Goal: Task Accomplishment & Management: Use online tool/utility

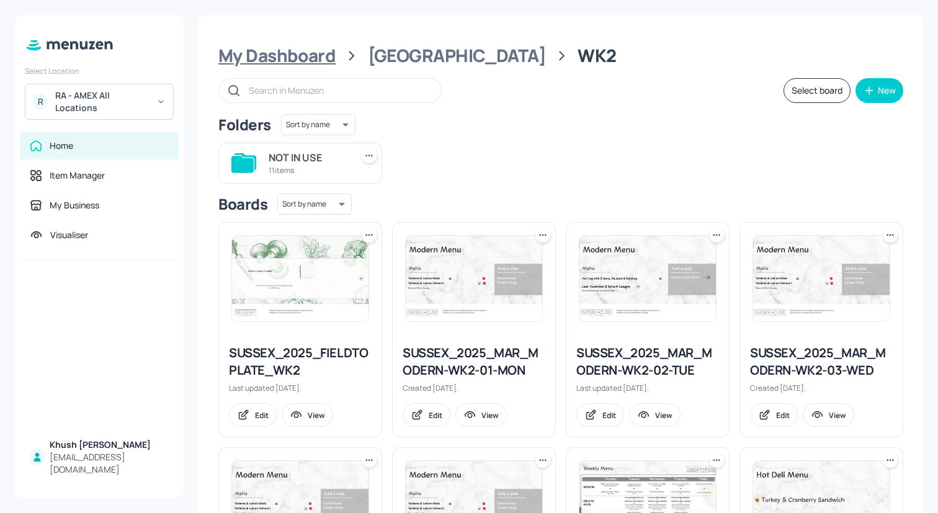
click at [297, 50] on div "My Dashboard" at bounding box center [276, 56] width 117 height 22
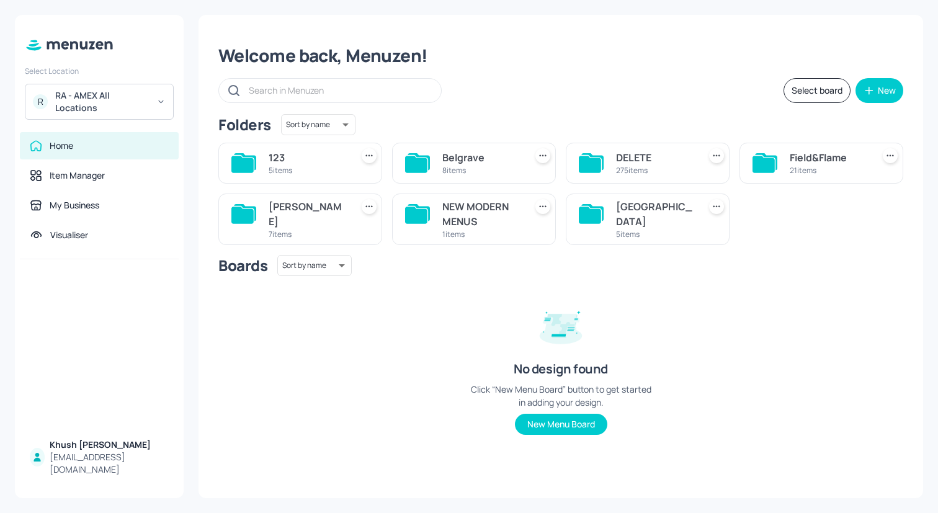
click at [618, 210] on div "[GEOGRAPHIC_DATA]" at bounding box center [655, 214] width 78 height 30
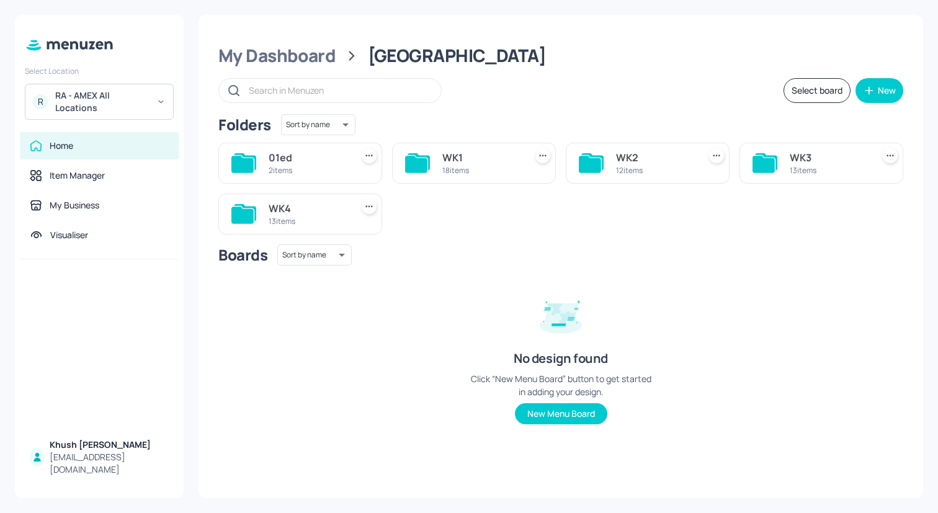
click at [786, 166] on div "WK3 13 items" at bounding box center [822, 163] width 164 height 41
click at [795, 162] on div "WK3" at bounding box center [829, 157] width 78 height 15
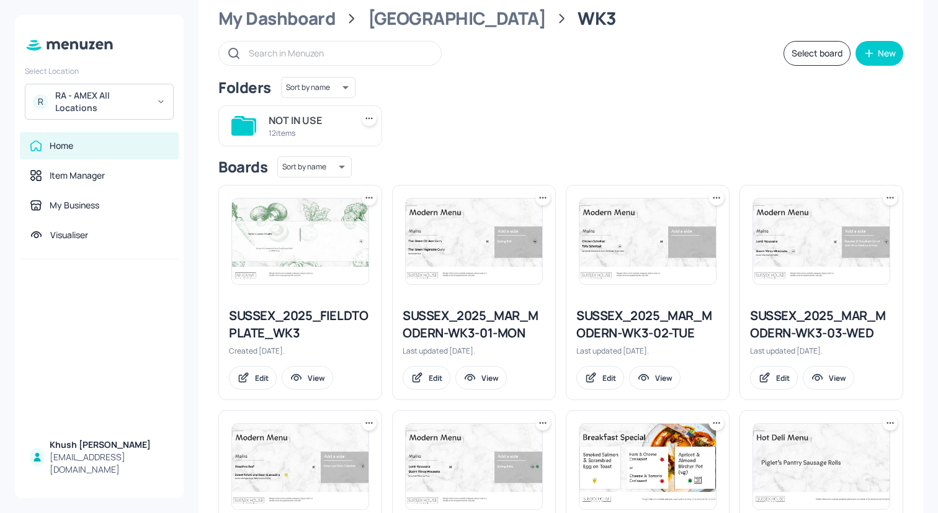
scroll to position [41, 0]
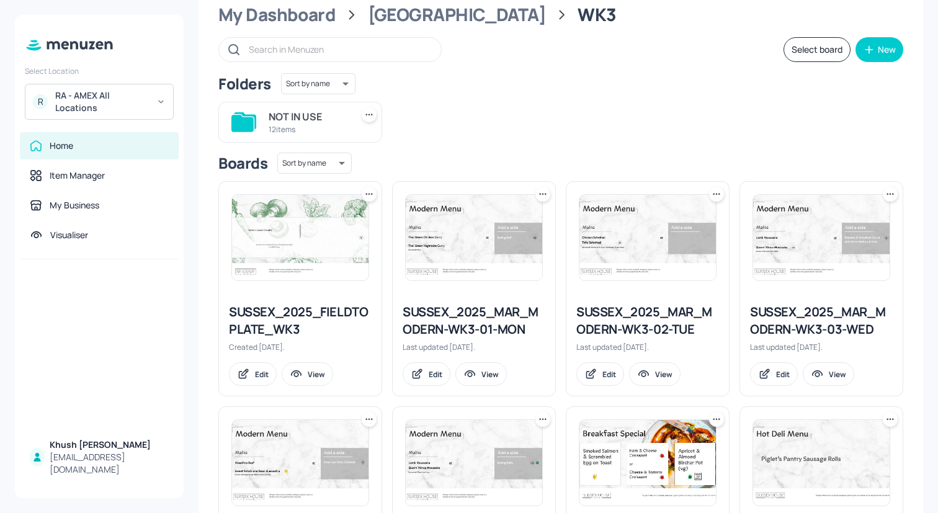
click at [308, 311] on div "SUSSEX_2025_FIELDTOPLATE_WK3" at bounding box center [300, 320] width 143 height 35
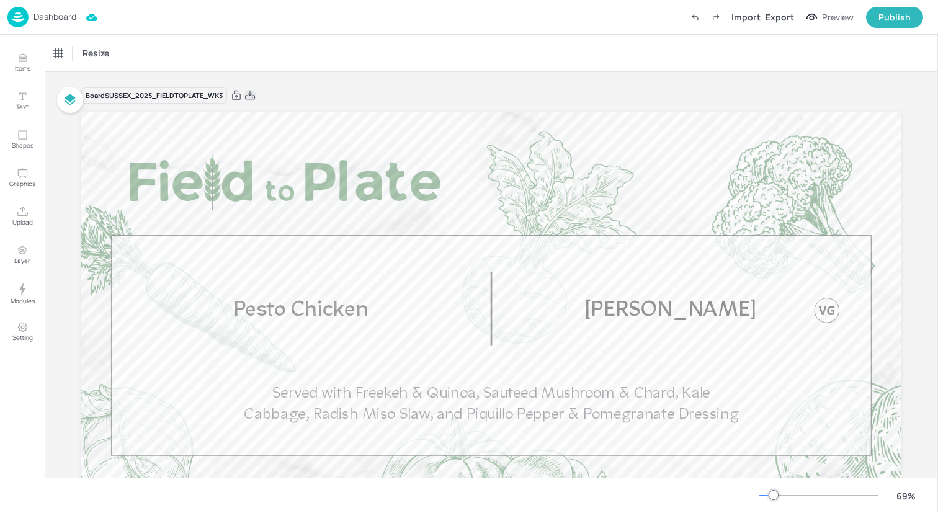
click at [251, 94] on icon at bounding box center [250, 95] width 10 height 9
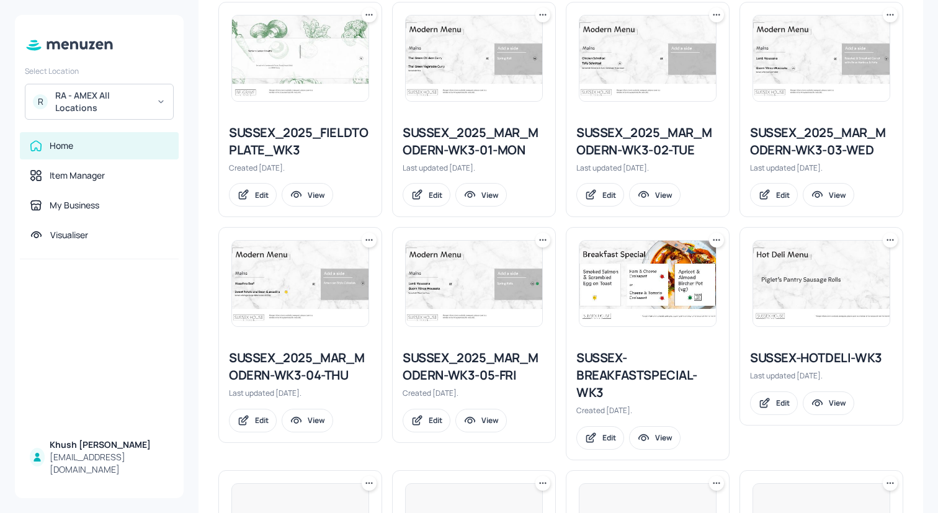
scroll to position [423, 0]
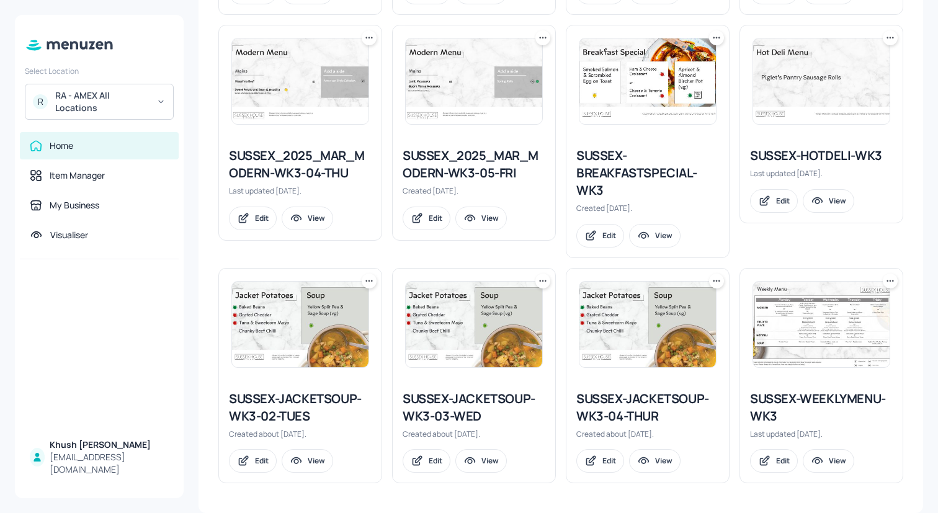
click at [806, 397] on div "SUSSEX-WEEKLYMENU-WK3" at bounding box center [821, 407] width 143 height 35
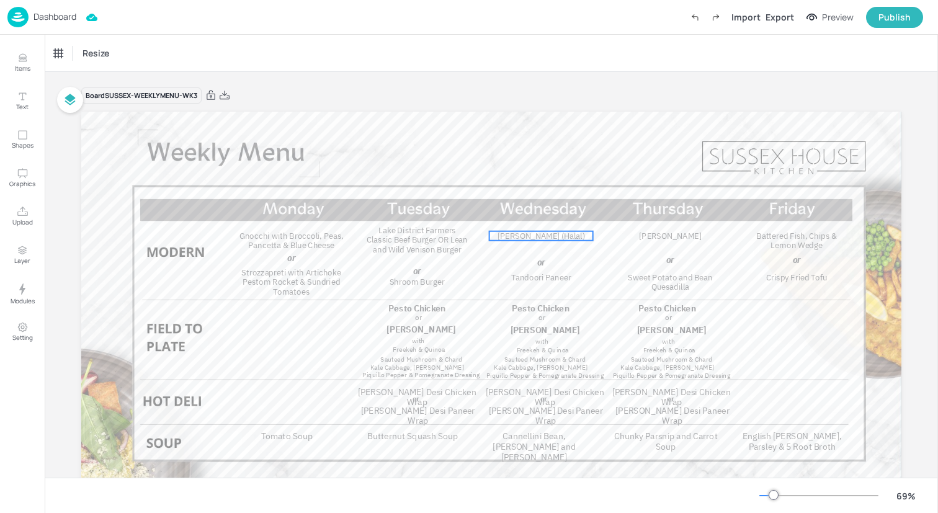
click at [535, 236] on span "[PERSON_NAME] (Halal)" at bounding box center [542, 236] width 88 height 11
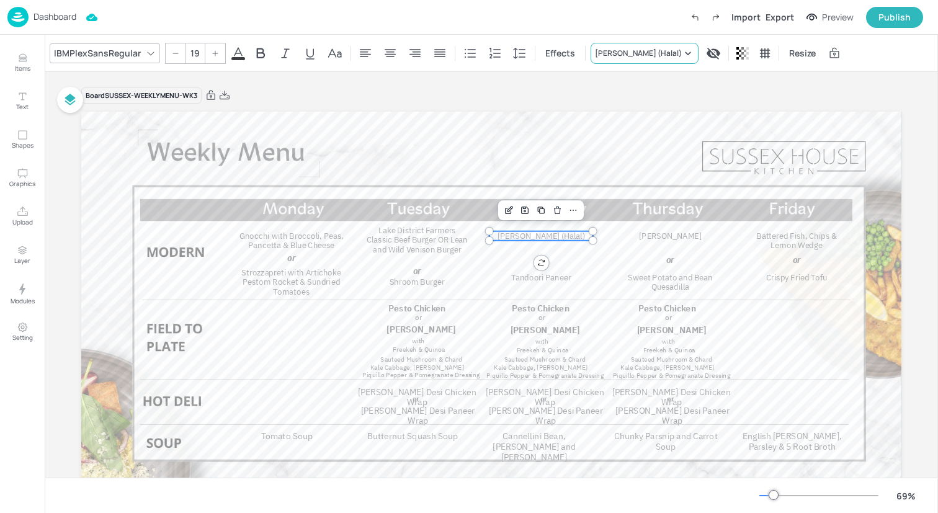
click at [639, 43] on div "[PERSON_NAME] (Halal)" at bounding box center [645, 53] width 108 height 21
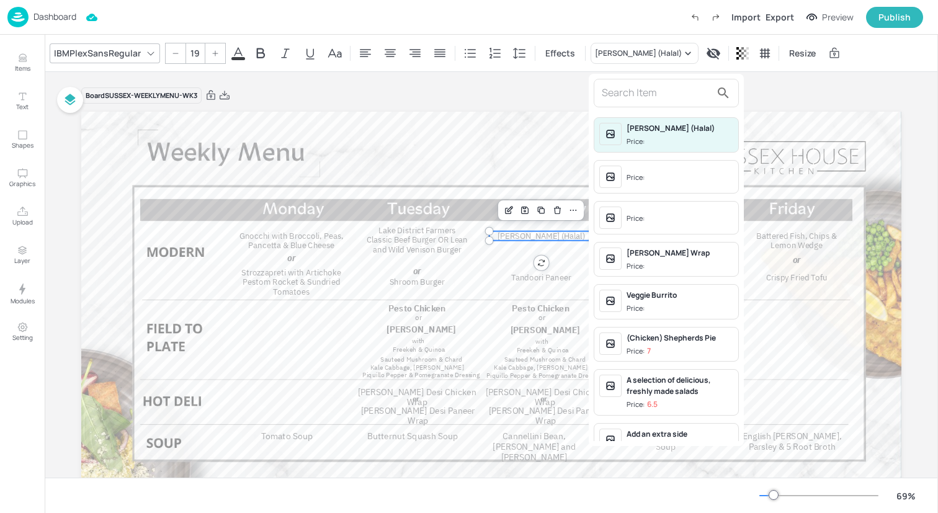
click at [637, 91] on input "text" at bounding box center [656, 93] width 109 height 20
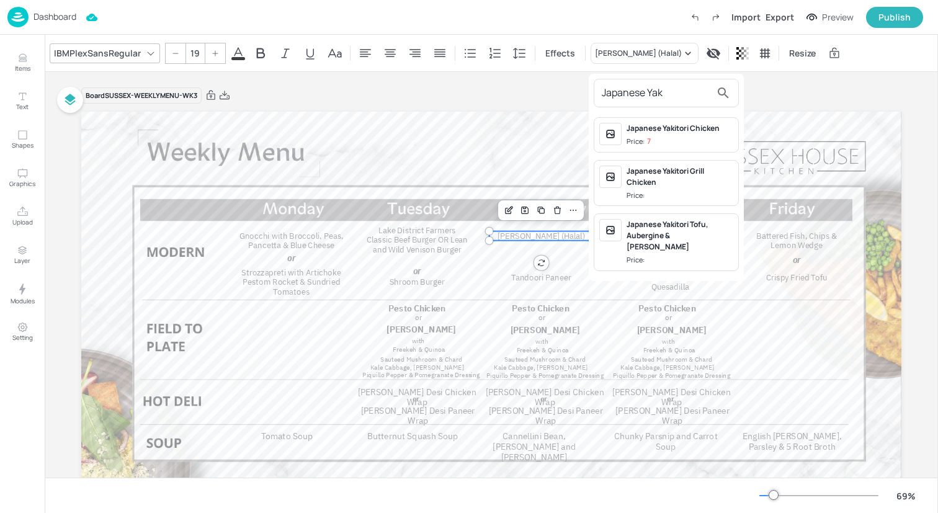
type input "Japanese Yak"
click at [659, 182] on div "Japanese Yakitori Grill Chicken" at bounding box center [680, 177] width 107 height 22
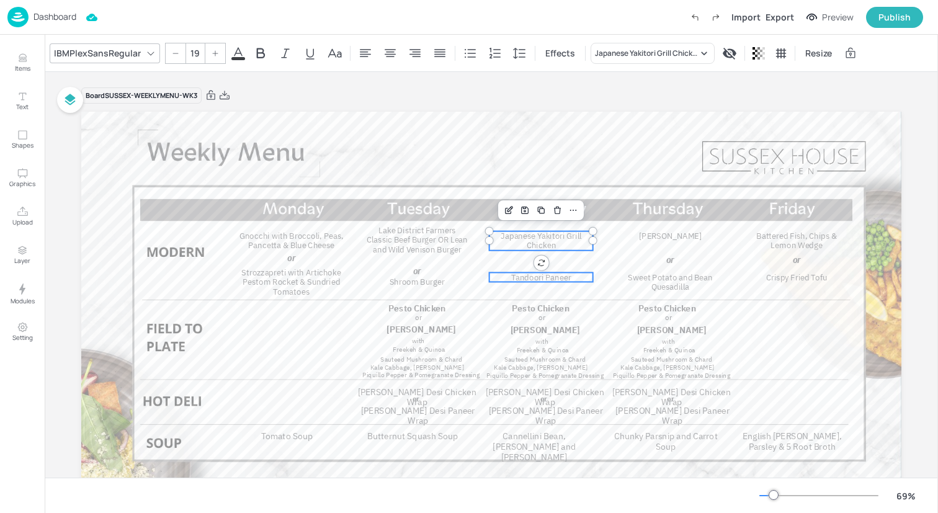
click at [553, 279] on span "Tandoori Paneer" at bounding box center [541, 277] width 60 height 11
type input "19"
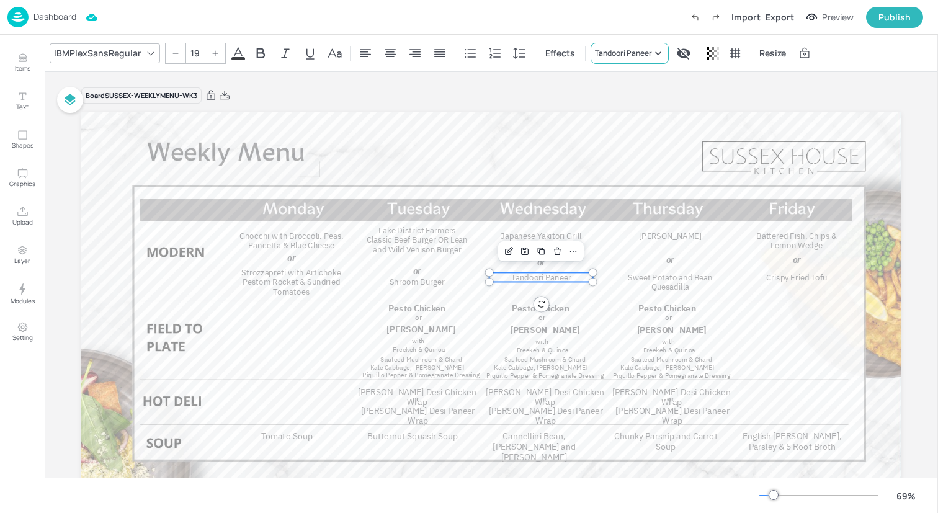
click at [626, 52] on div "Tandoori Paneer" at bounding box center [623, 53] width 57 height 11
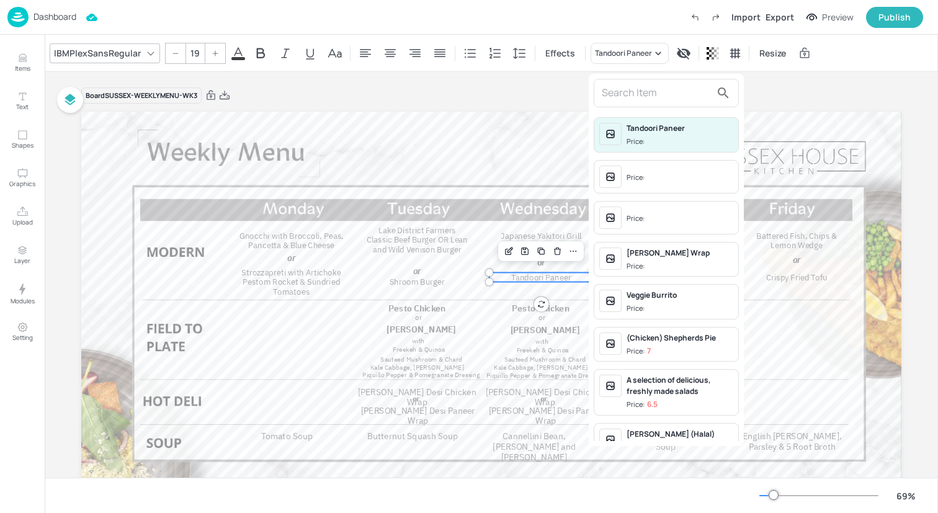
click at [656, 91] on input "text" at bounding box center [656, 93] width 109 height 20
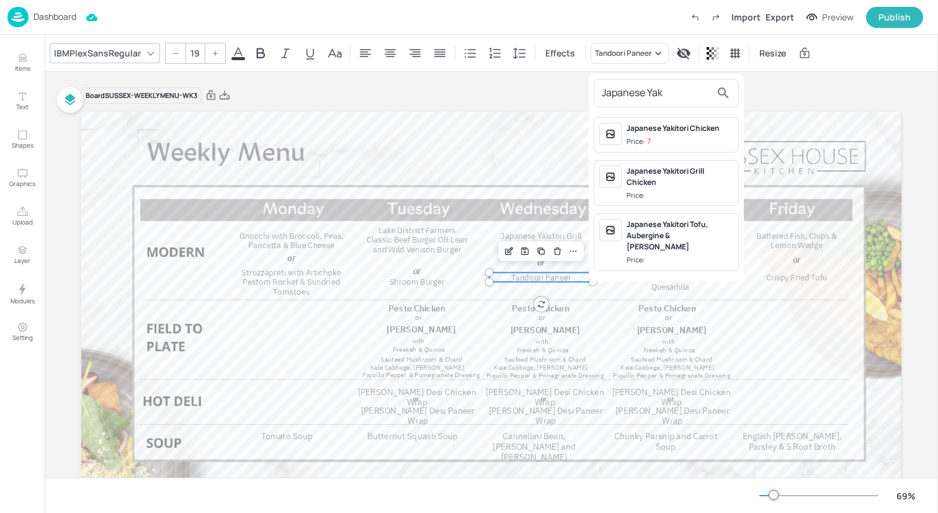
type input "Japanese Yak"
click at [658, 236] on div "Japanese Yakitori Tofu, Aubergine & Shitaake" at bounding box center [680, 236] width 107 height 34
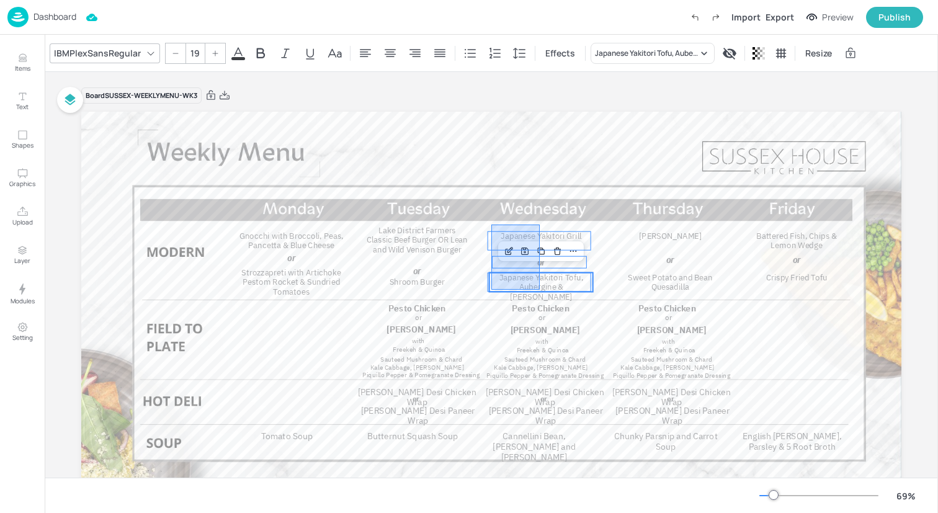
drag, startPoint x: 492, startPoint y: 225, endPoint x: 540, endPoint y: 289, distance: 80.2
click at [540, 112] on div "Tomato Soup Butternut Squash Soup Cannellini Bean, Leek and Chilli Soup Chunky …" at bounding box center [491, 112] width 820 height 0
type input "--"
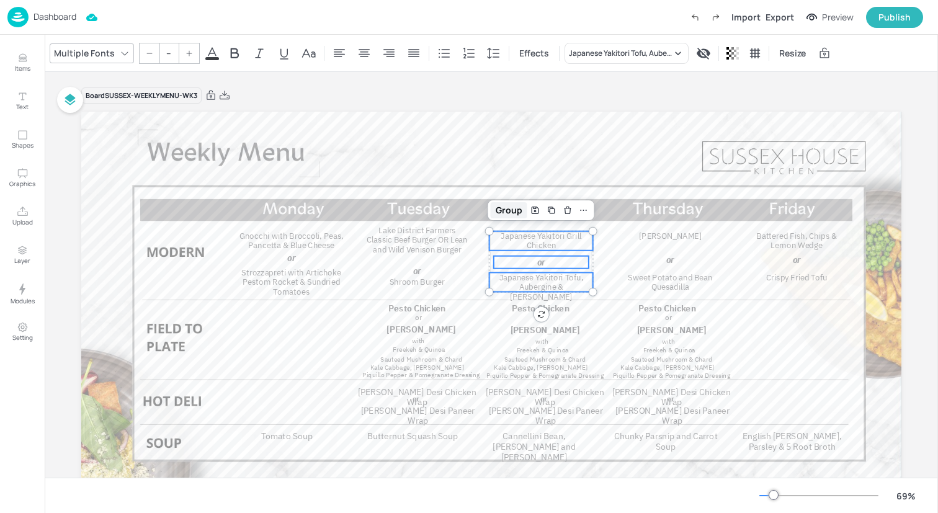
click at [508, 212] on div "Group" at bounding box center [509, 210] width 37 height 16
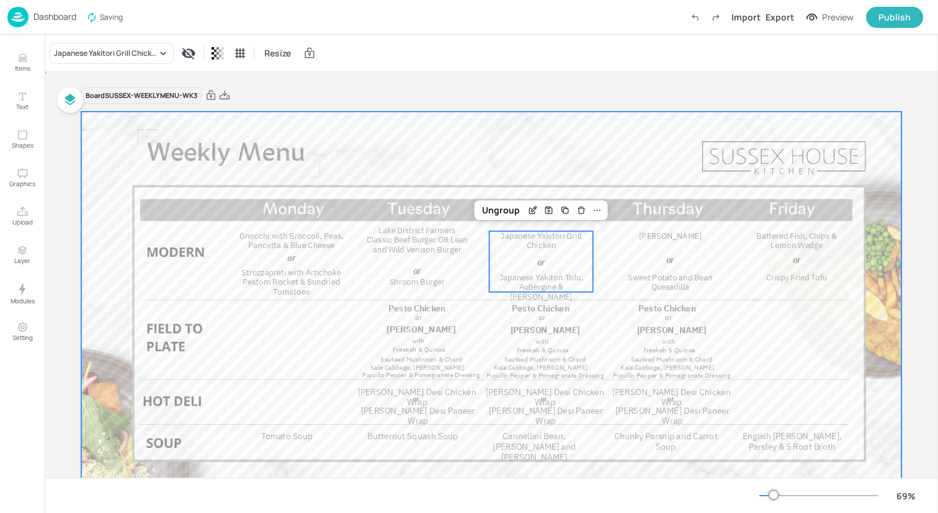
click at [784, 363] on div at bounding box center [491, 343] width 820 height 462
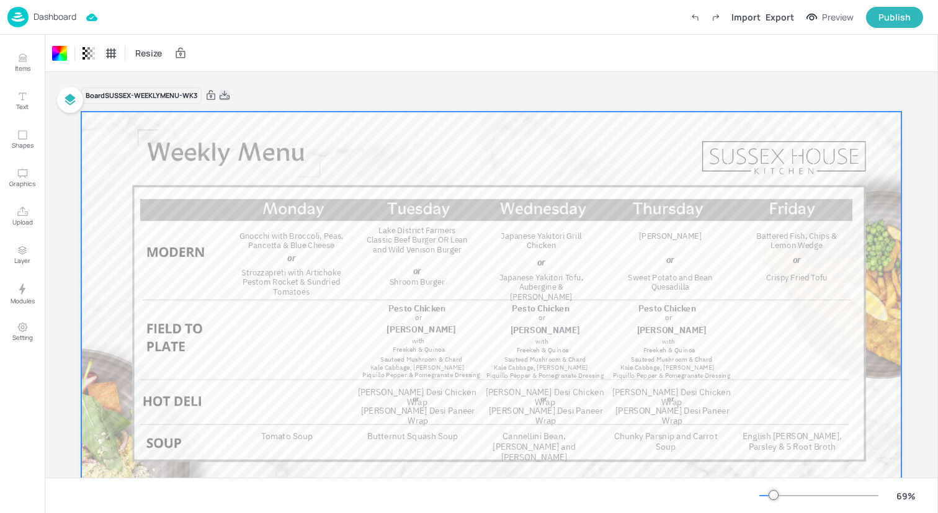
click at [225, 95] on icon at bounding box center [225, 95] width 10 height 9
